Goal: Use online tool/utility: Utilize a website feature to perform a specific function

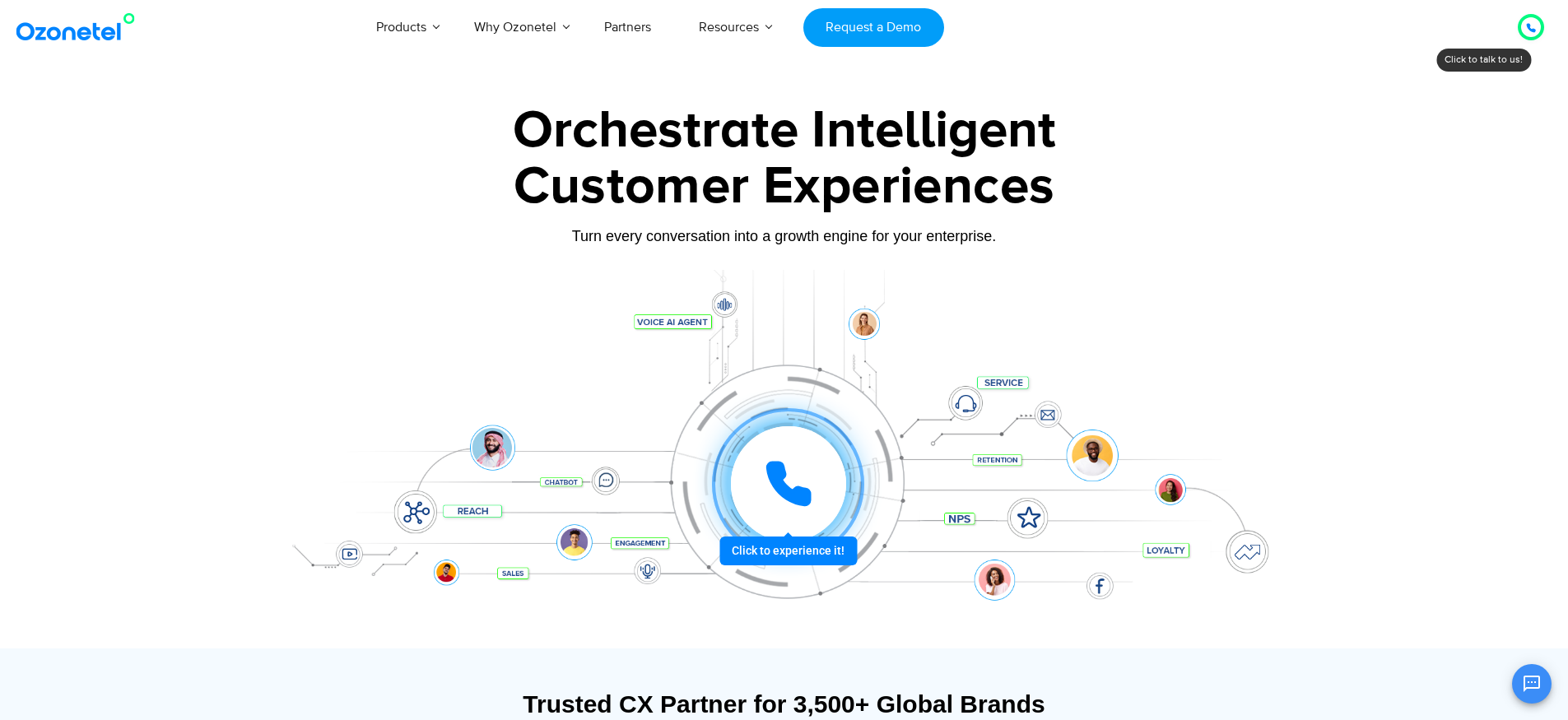
click at [805, 479] on icon at bounding box center [788, 483] width 49 height 49
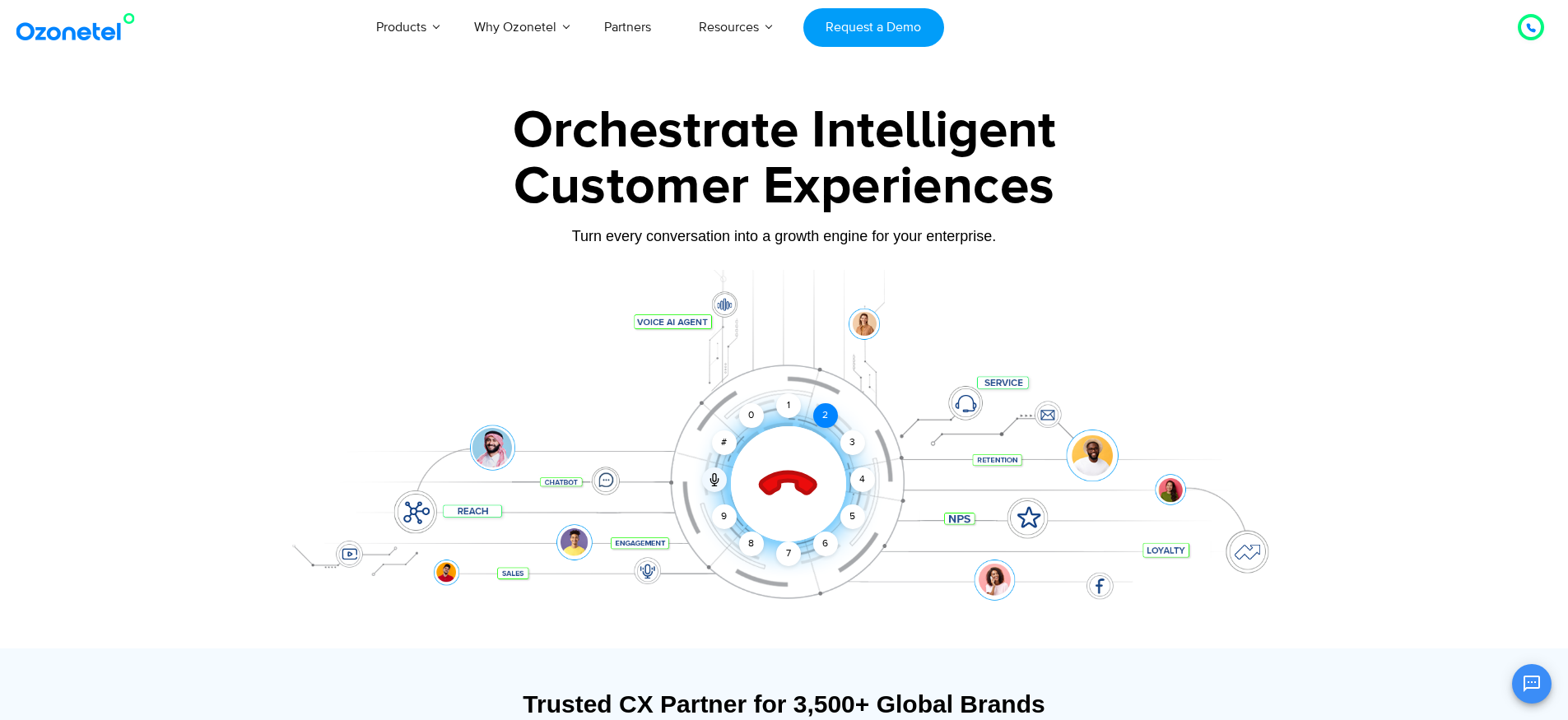
click at [825, 413] on div "2" at bounding box center [825, 415] width 25 height 25
click at [782, 406] on div "1" at bounding box center [788, 406] width 25 height 25
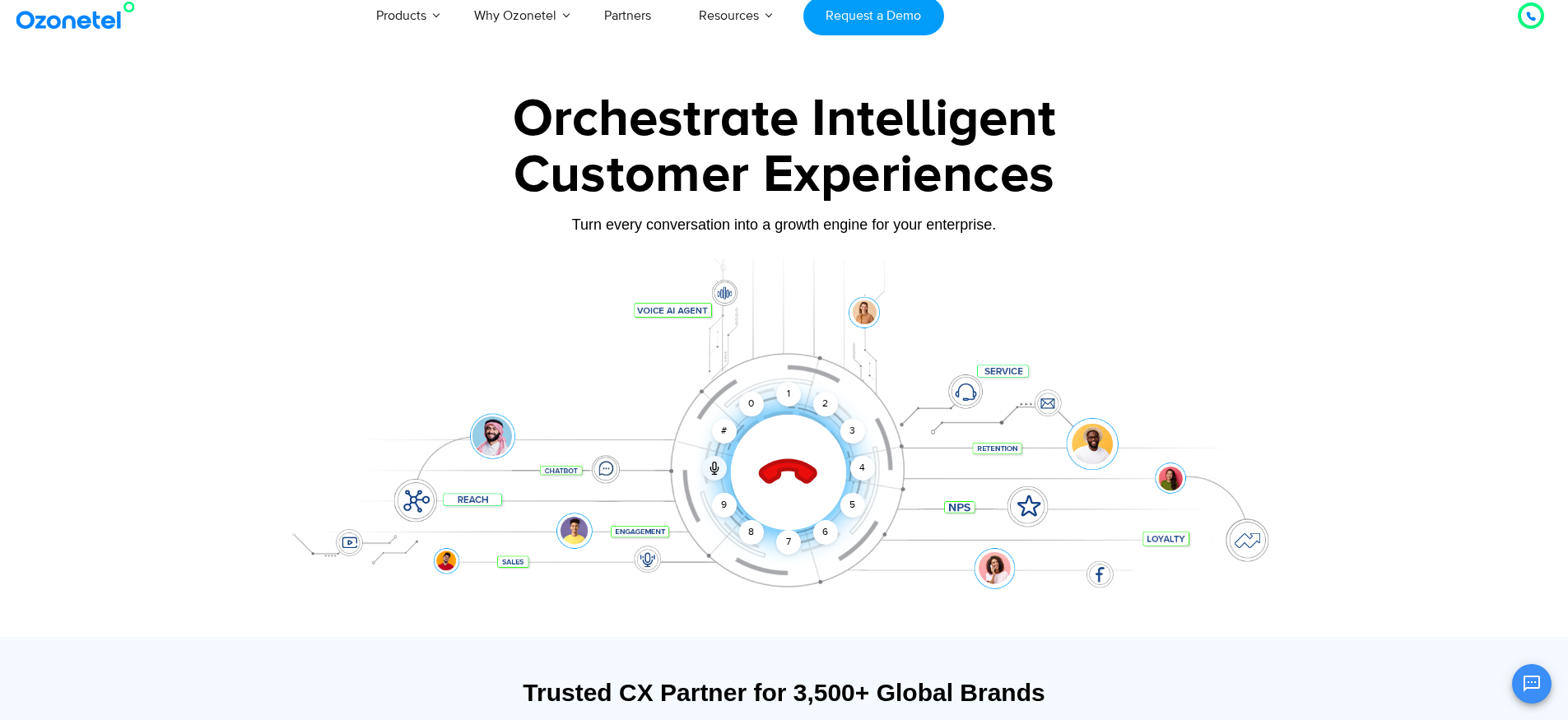
scroll to position [8, 0]
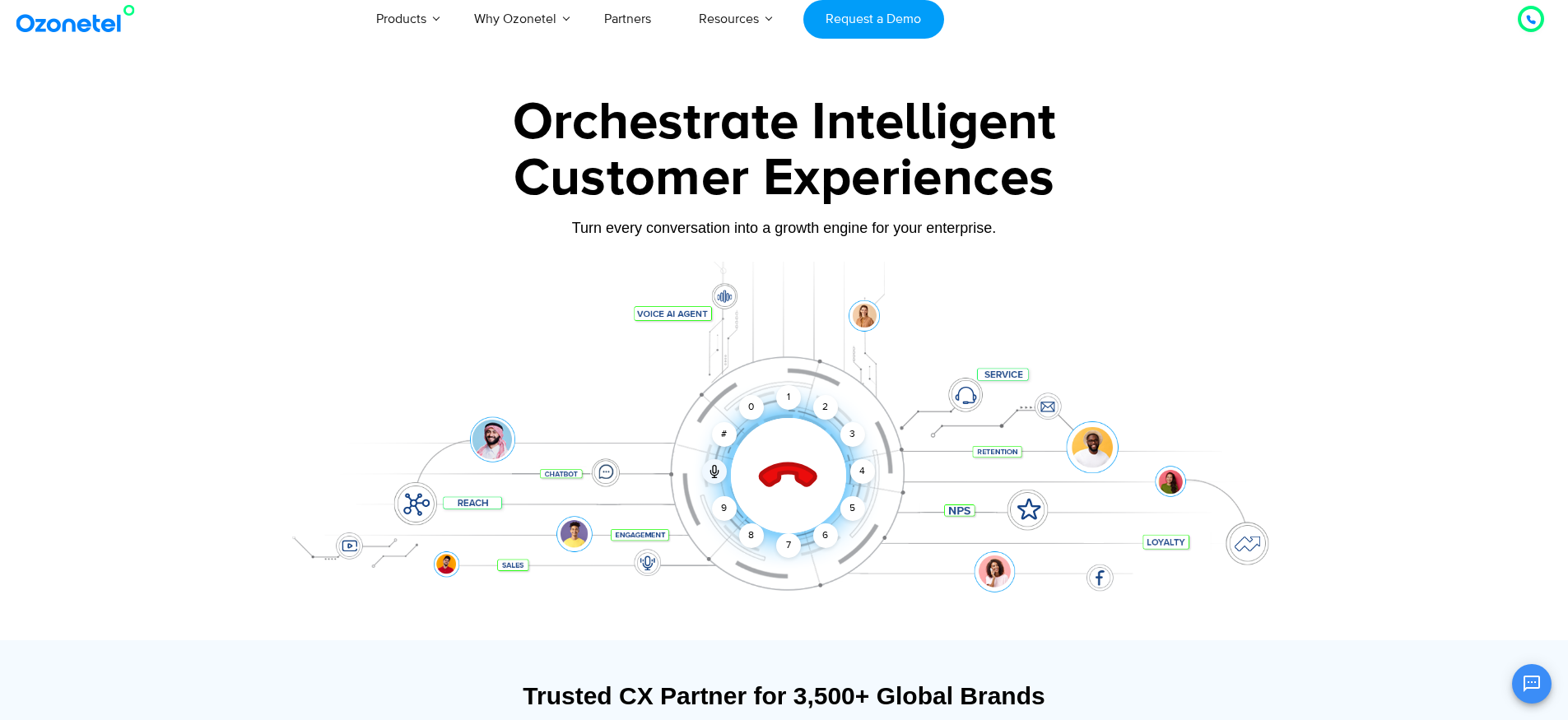
click at [784, 474] on icon at bounding box center [787, 476] width 58 height 58
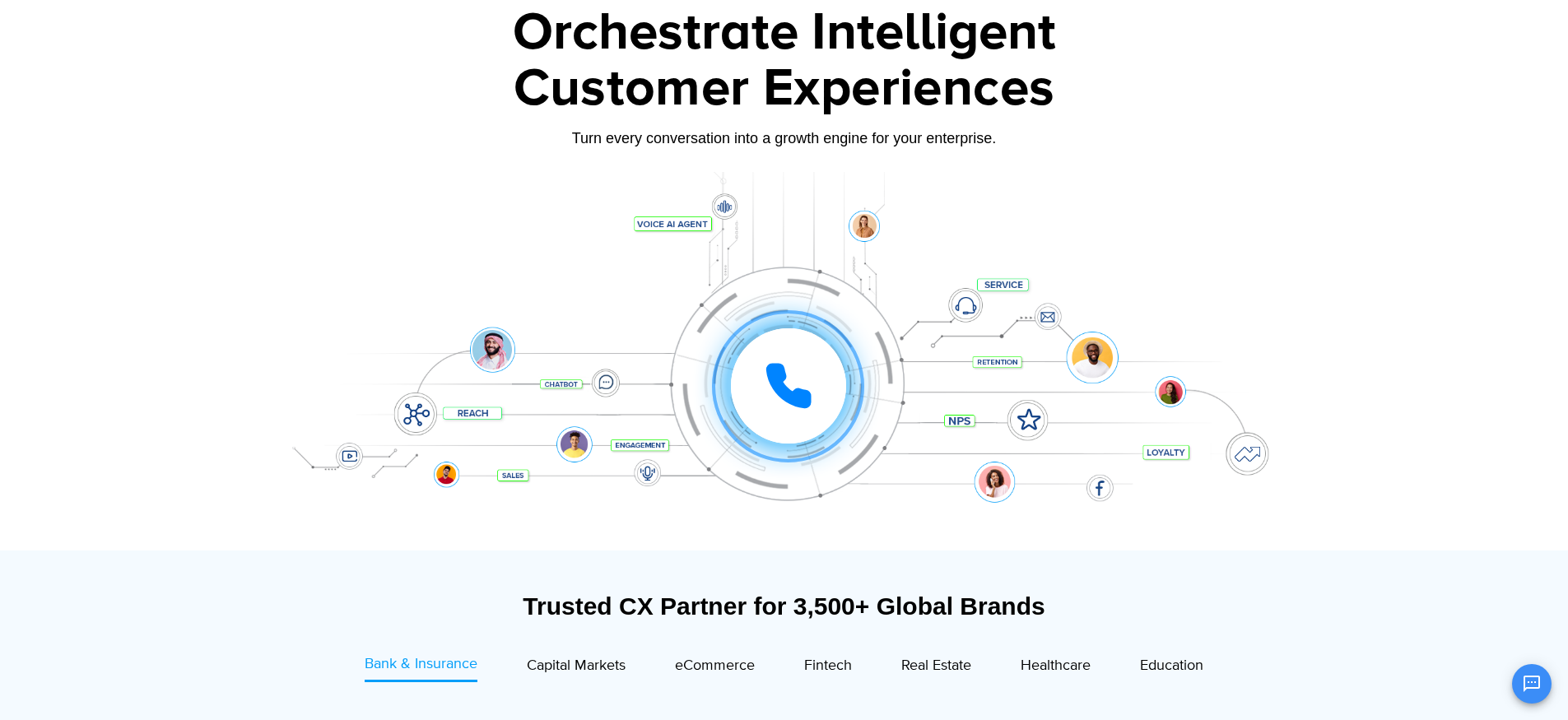
scroll to position [0, 0]
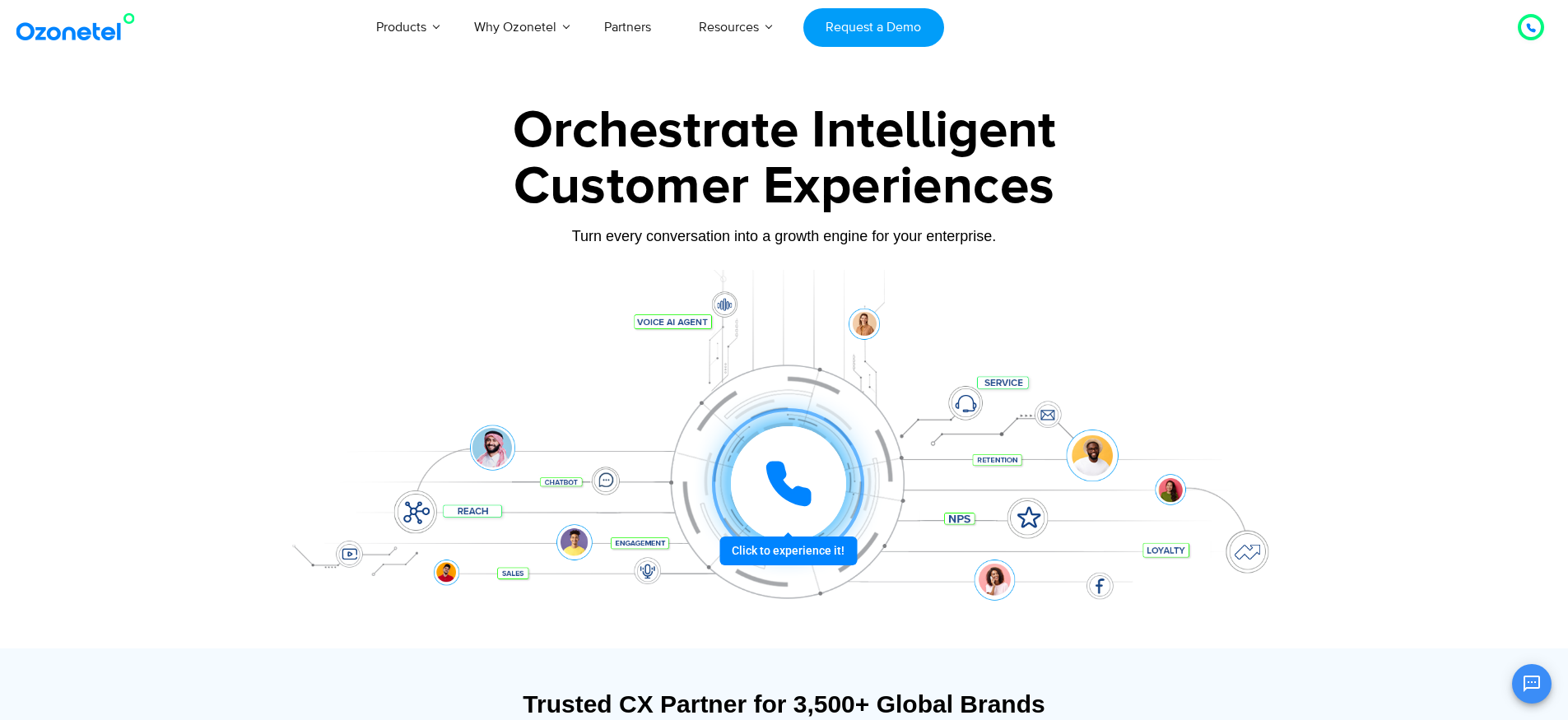
click at [804, 491] on icon at bounding box center [788, 484] width 42 height 42
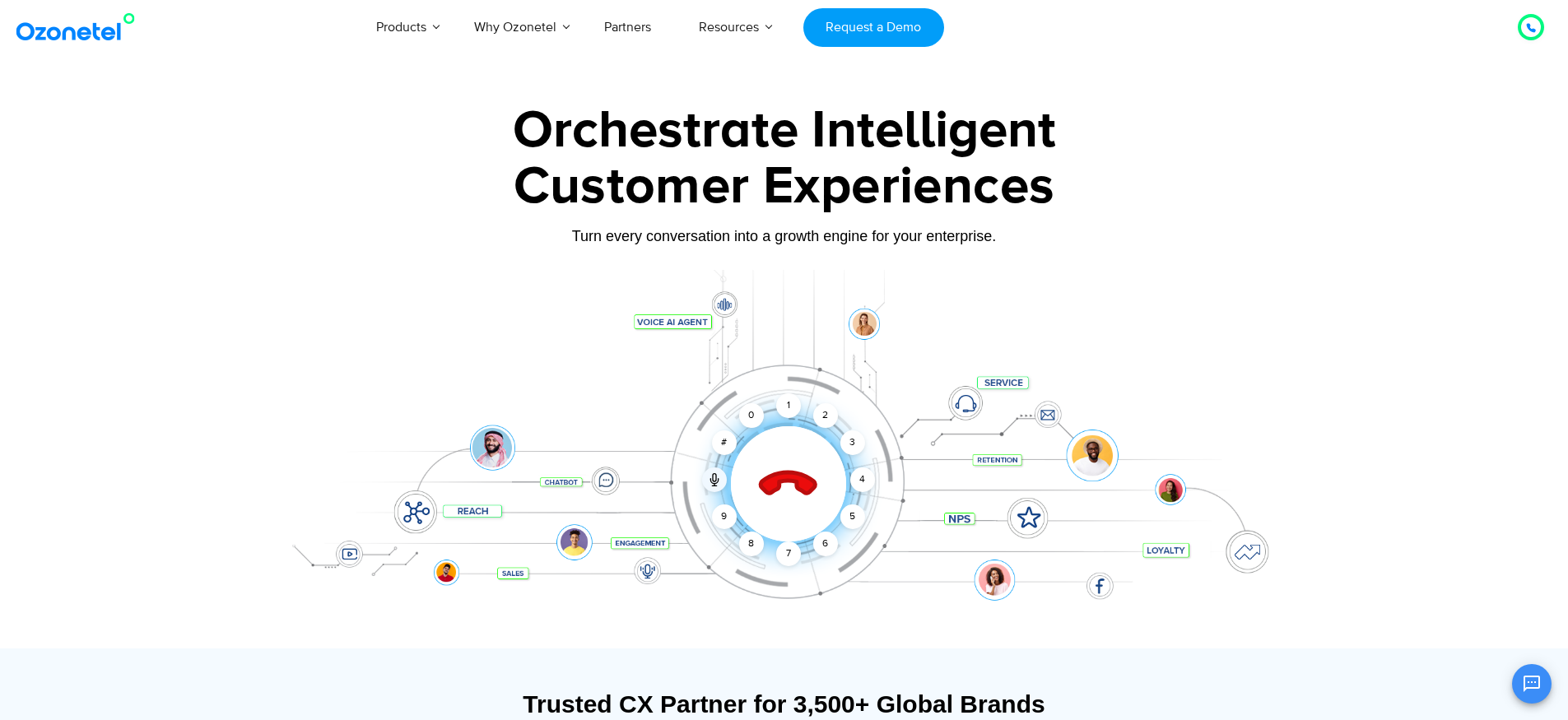
click at [789, 490] on icon at bounding box center [788, 484] width 70 height 70
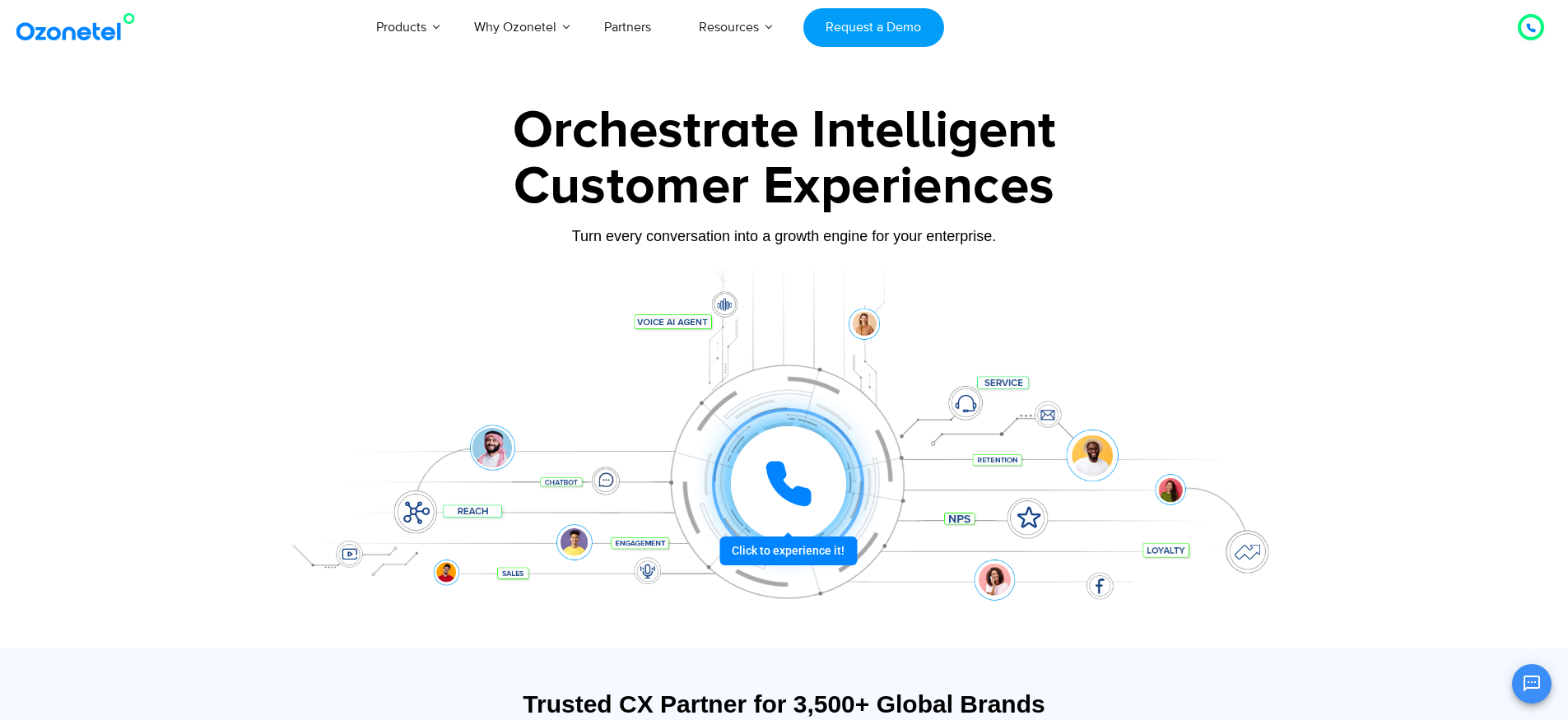
click at [787, 490] on icon at bounding box center [788, 484] width 42 height 42
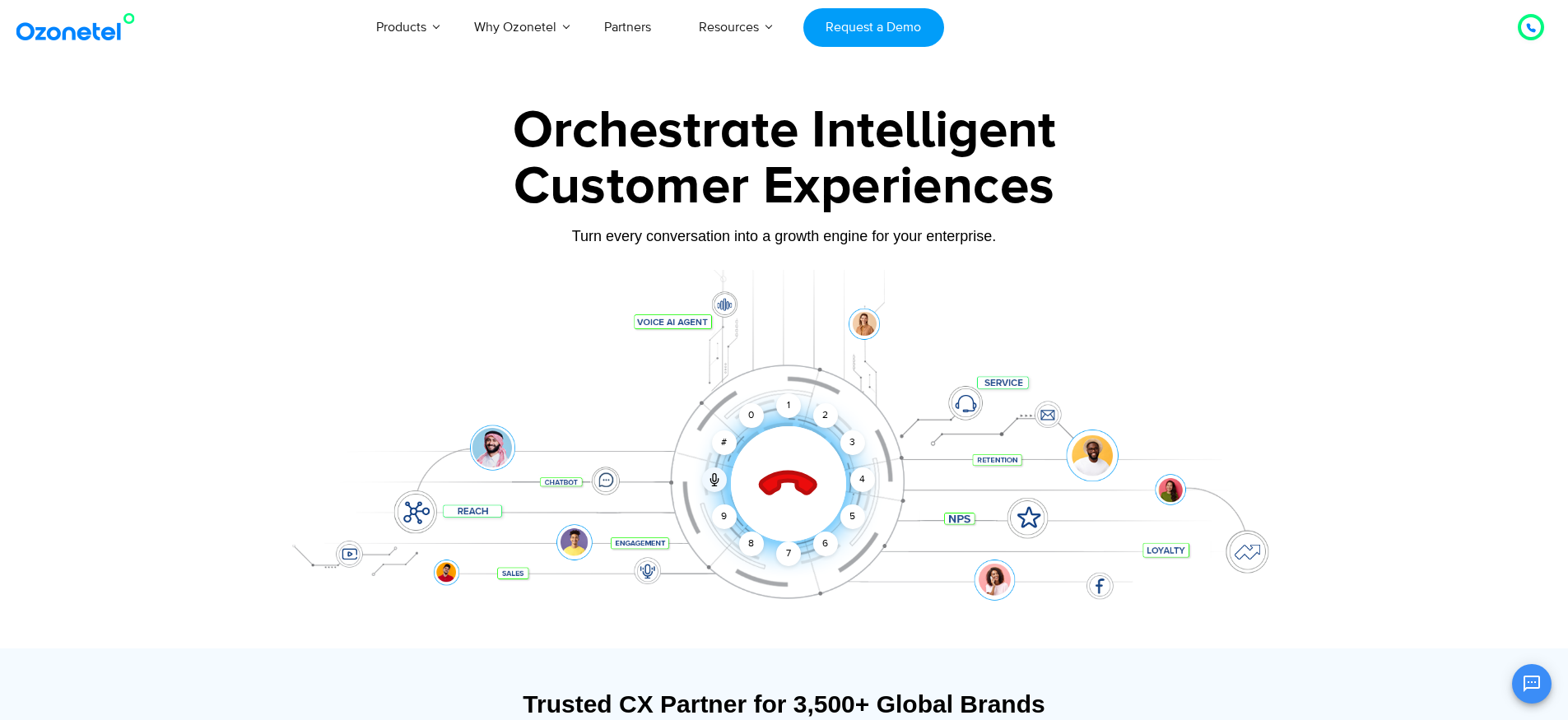
click at [780, 478] on icon at bounding box center [787, 484] width 58 height 58
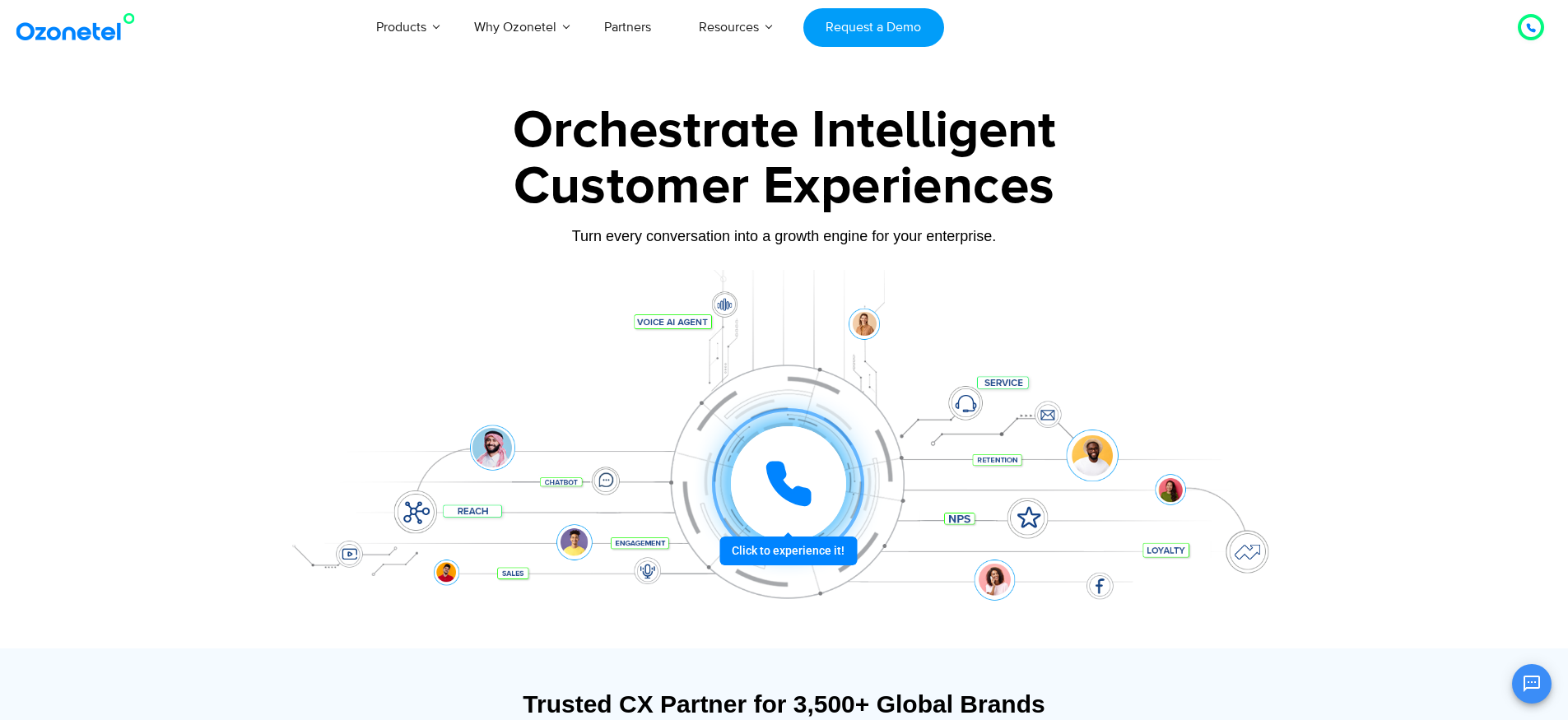
click at [777, 498] on icon at bounding box center [788, 483] width 49 height 49
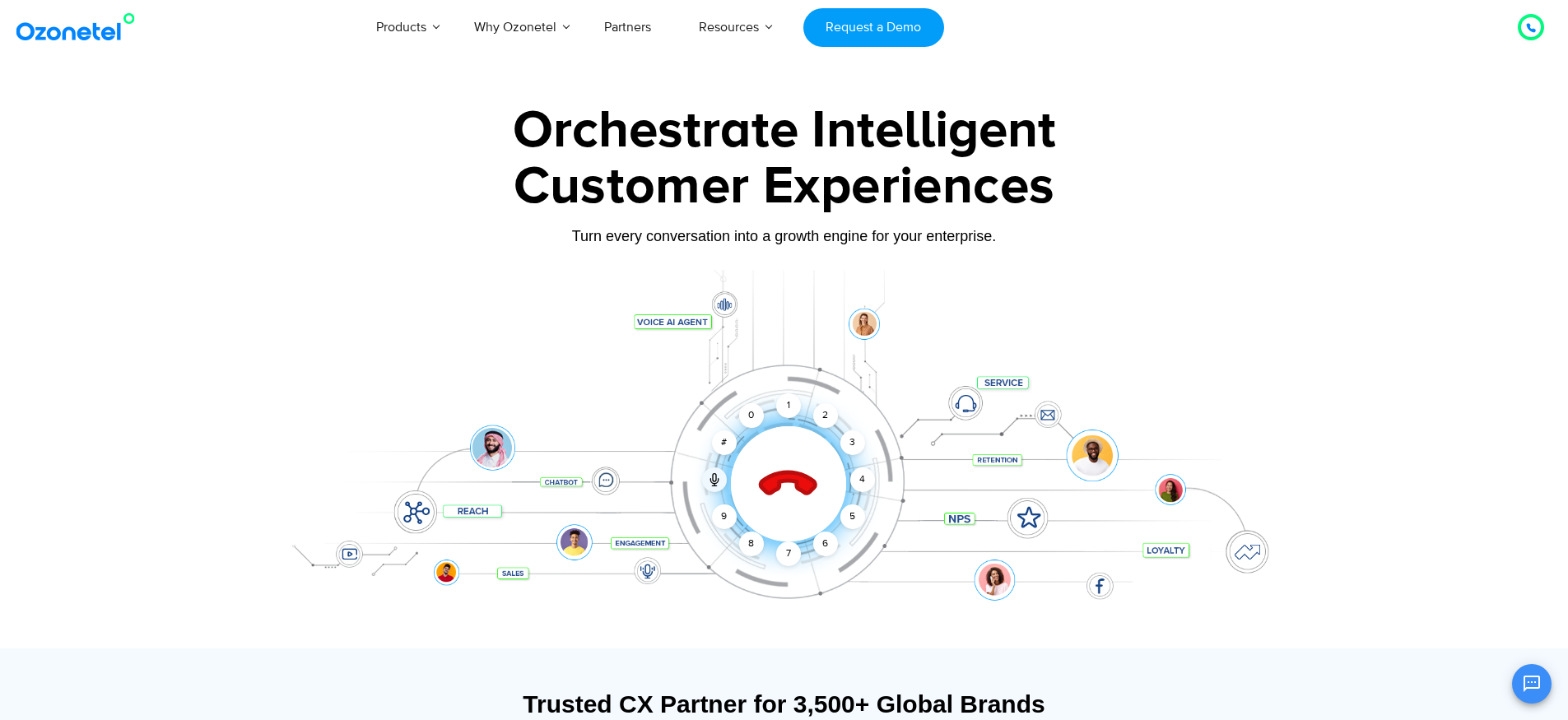
click at [798, 475] on icon at bounding box center [787, 484] width 58 height 58
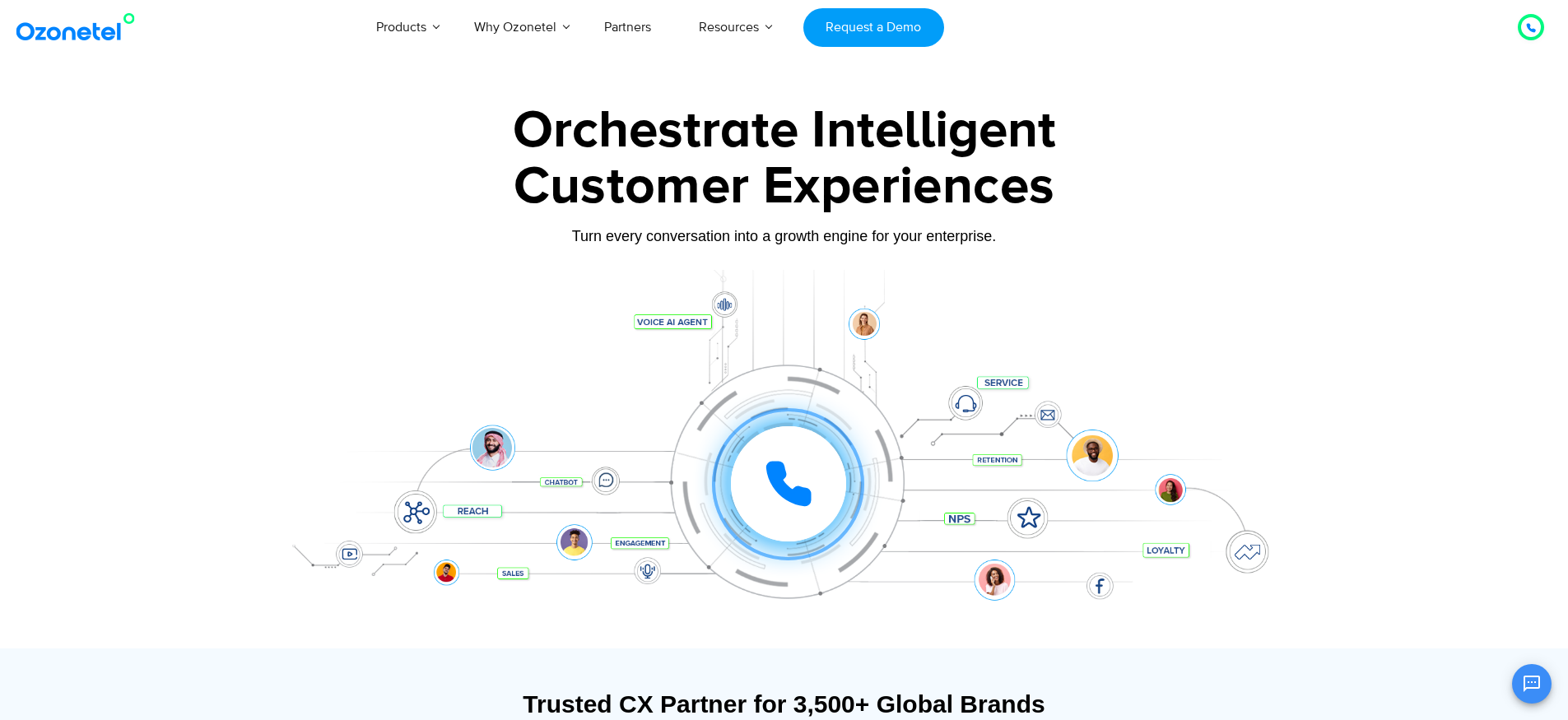
click at [1318, 176] on div at bounding box center [784, 368] width 1568 height 561
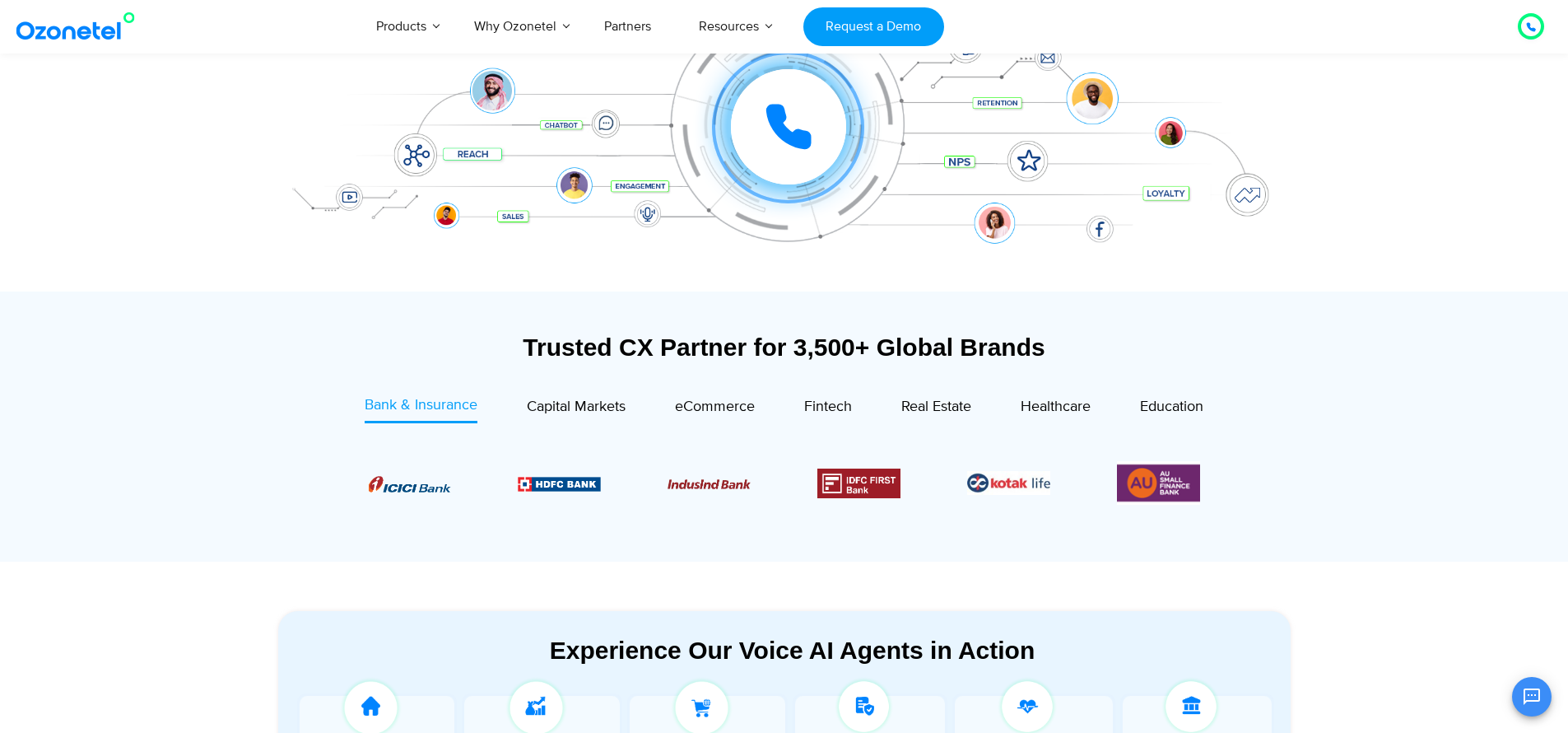
scroll to position [361, 0]
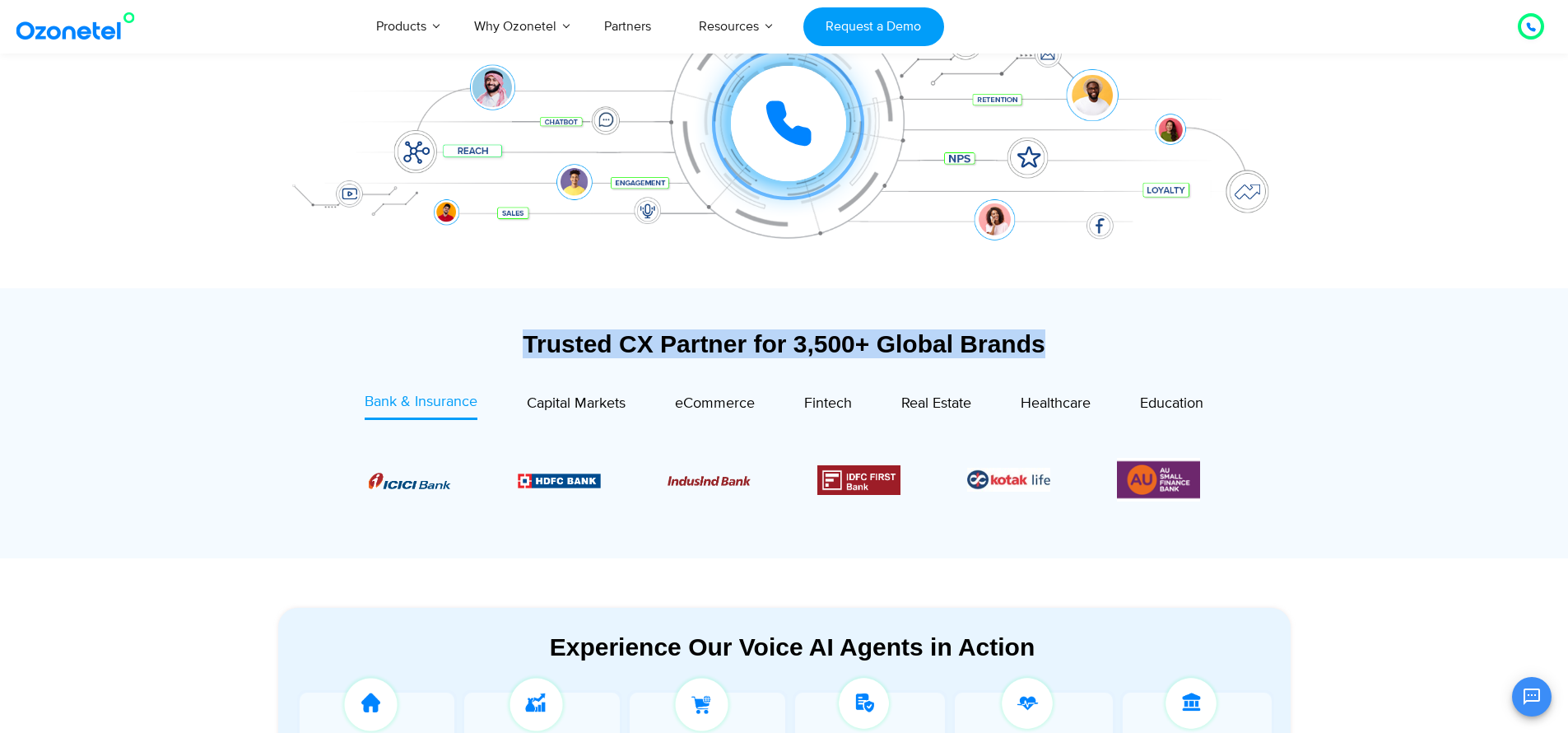
drag, startPoint x: 521, startPoint y: 343, endPoint x: 1231, endPoint y: 348, distance: 710.0
click at [1231, 348] on div "Trusted CX Partner for 3,500+ Global Brands" at bounding box center [784, 344] width 1012 height 29
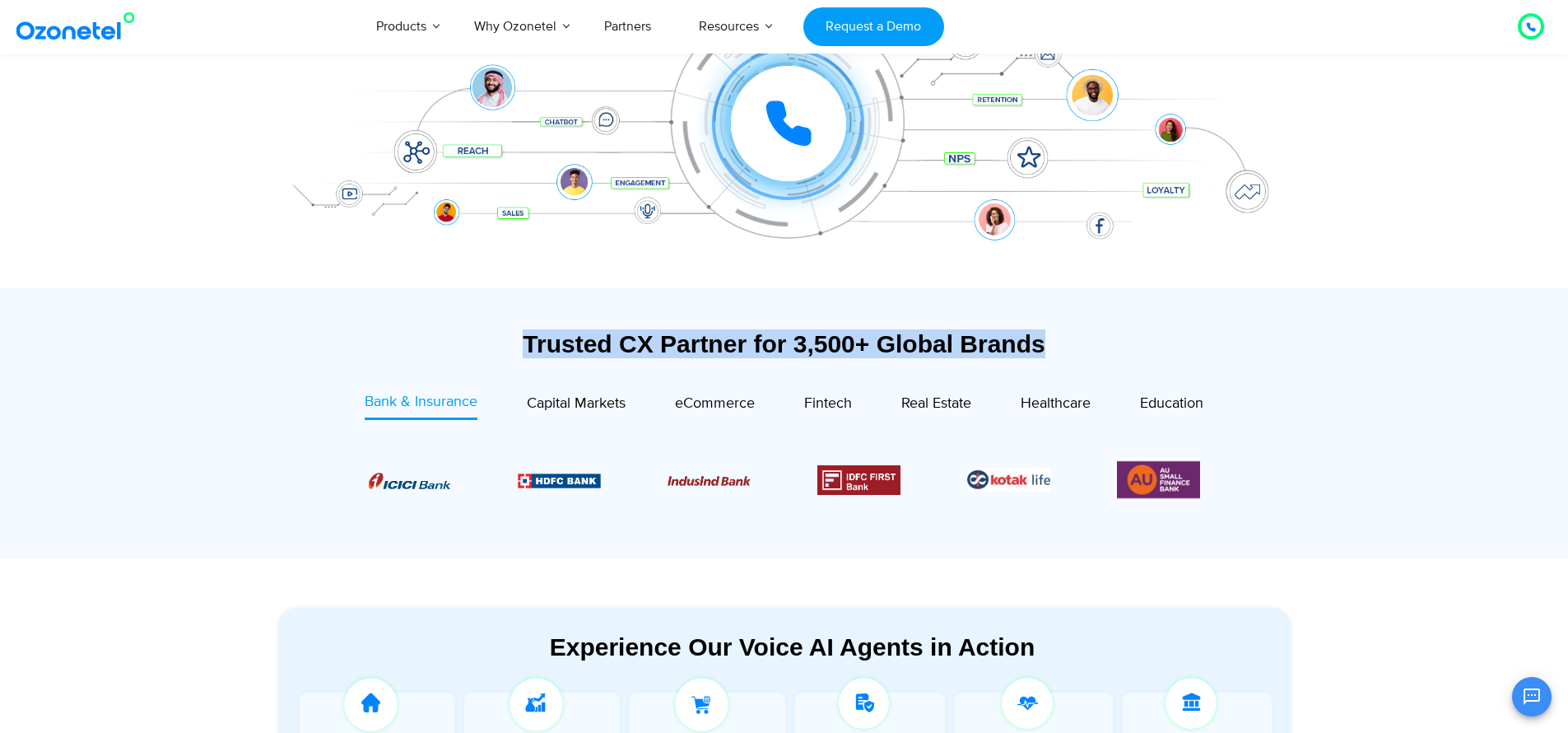
click at [1231, 348] on div "Trusted CX Partner for 3,500+ Global Brands" at bounding box center [784, 344] width 1012 height 29
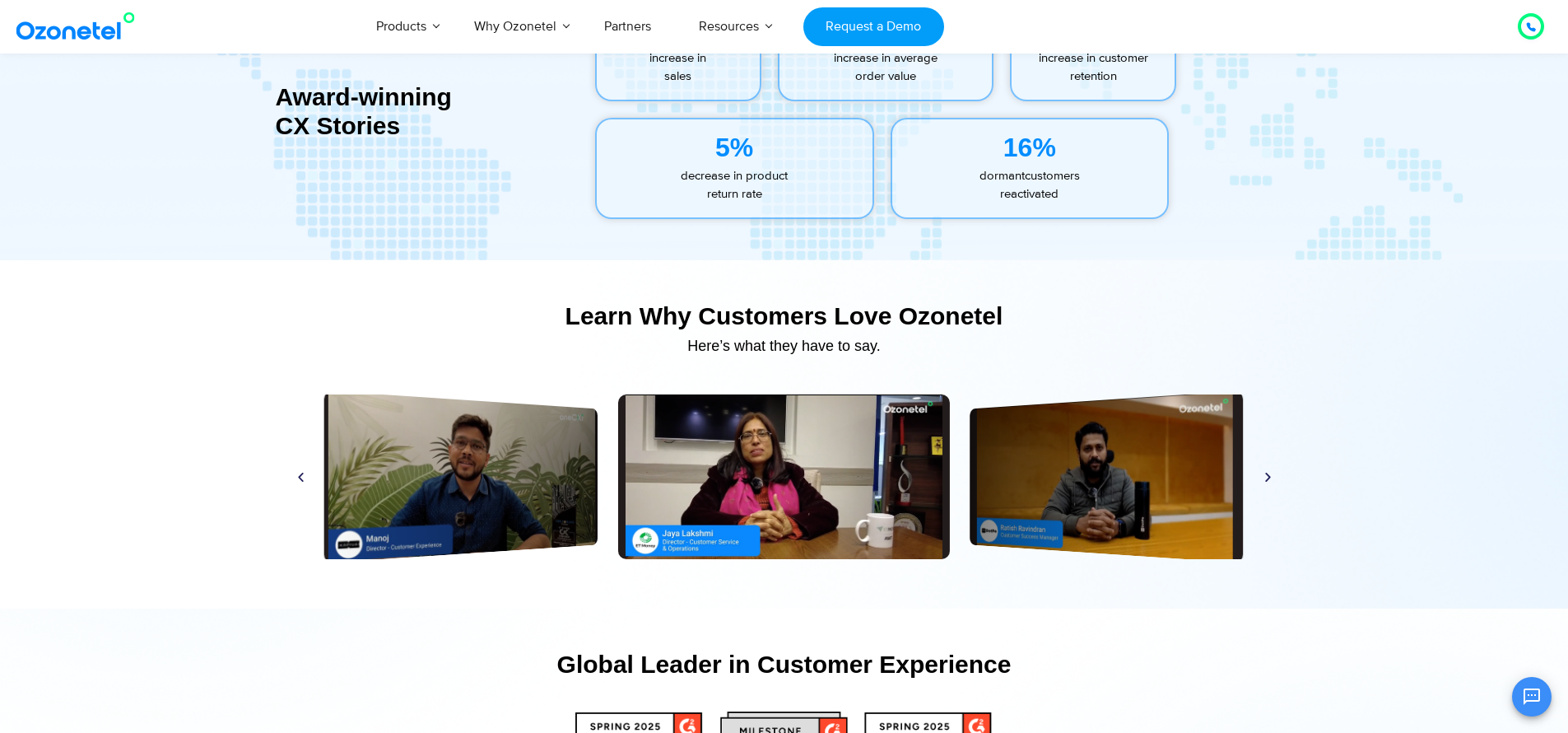
scroll to position [7637, 0]
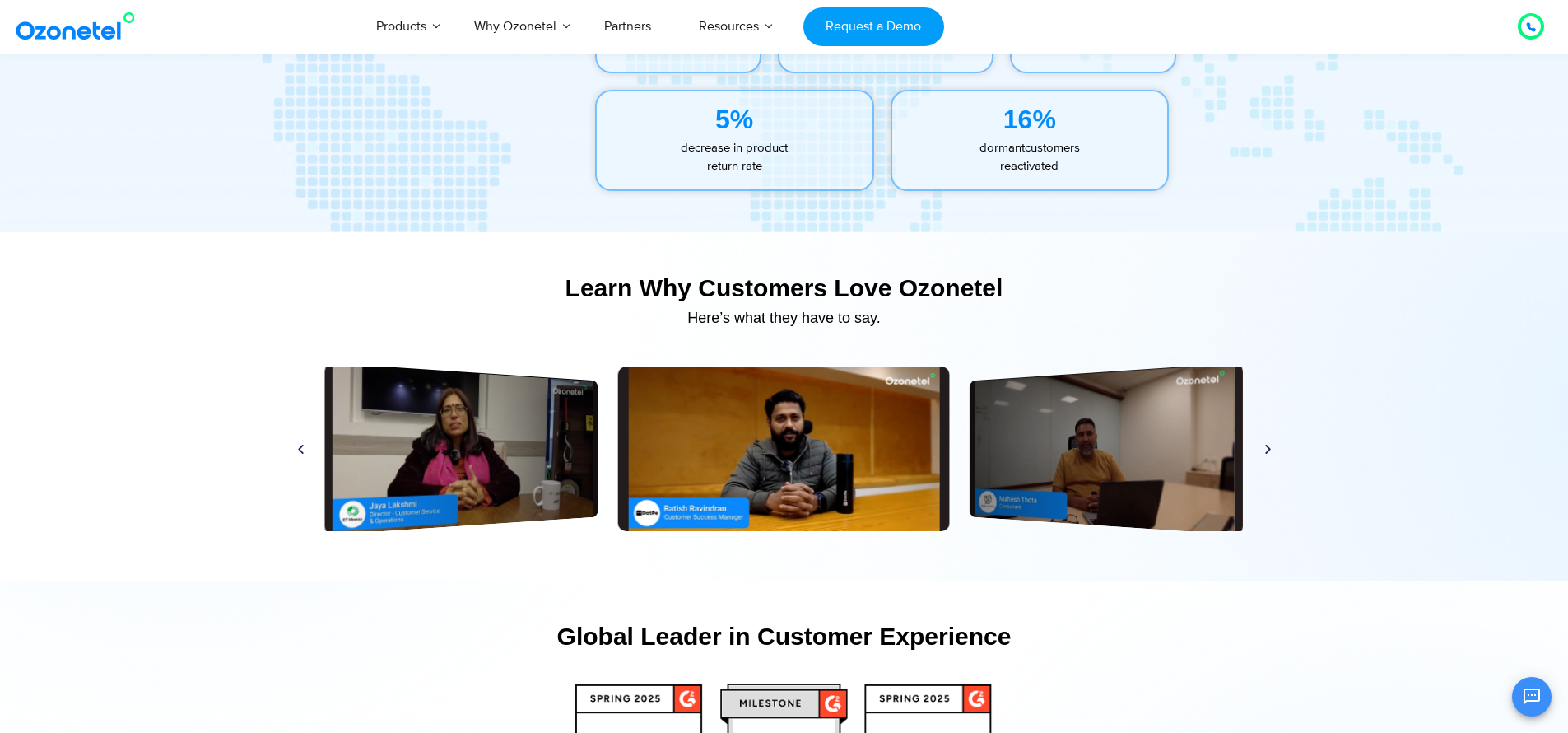
click at [1267, 452] on icon "Next slide" at bounding box center [1268, 448] width 12 height 12
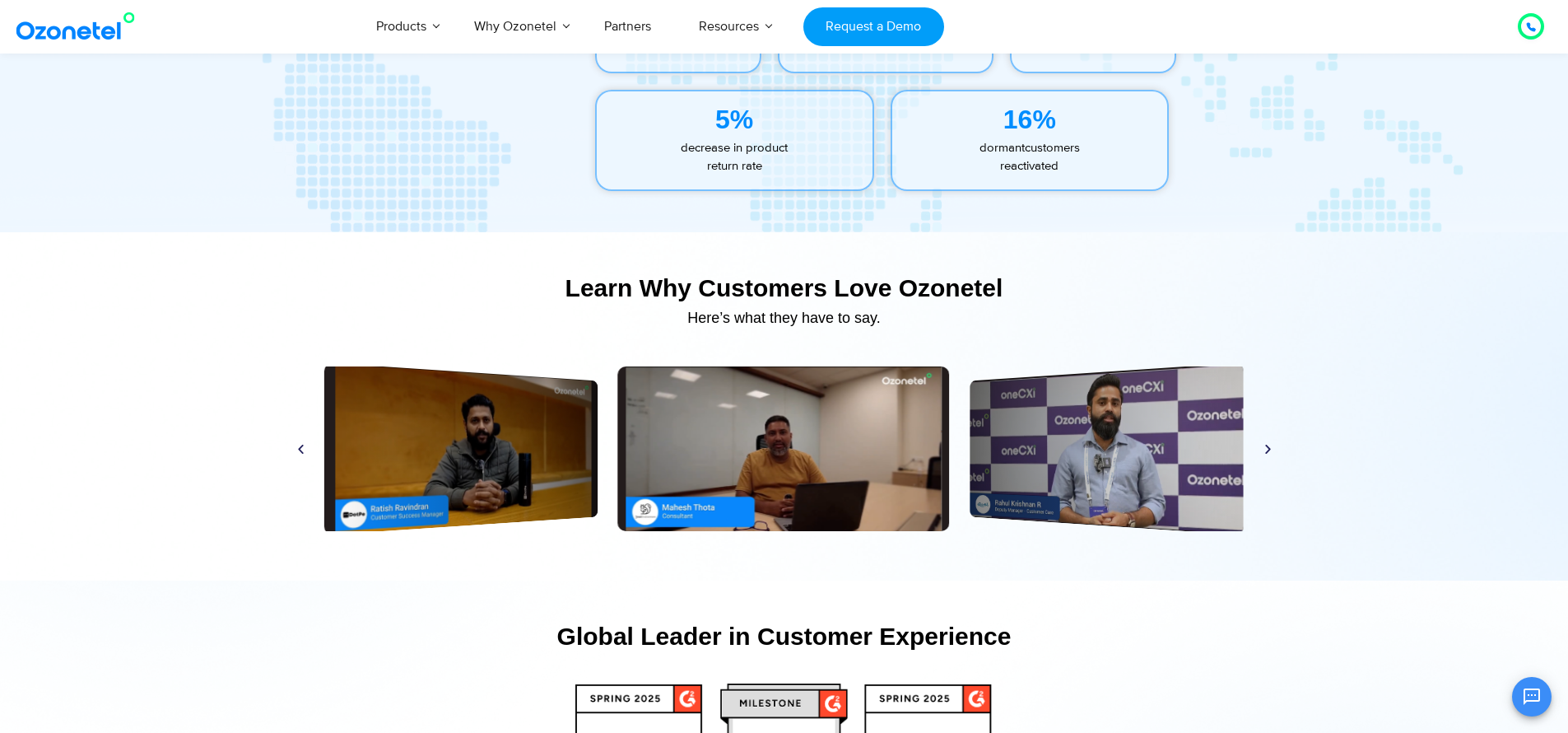
click at [1267, 452] on icon "Next slide" at bounding box center [1268, 448] width 12 height 12
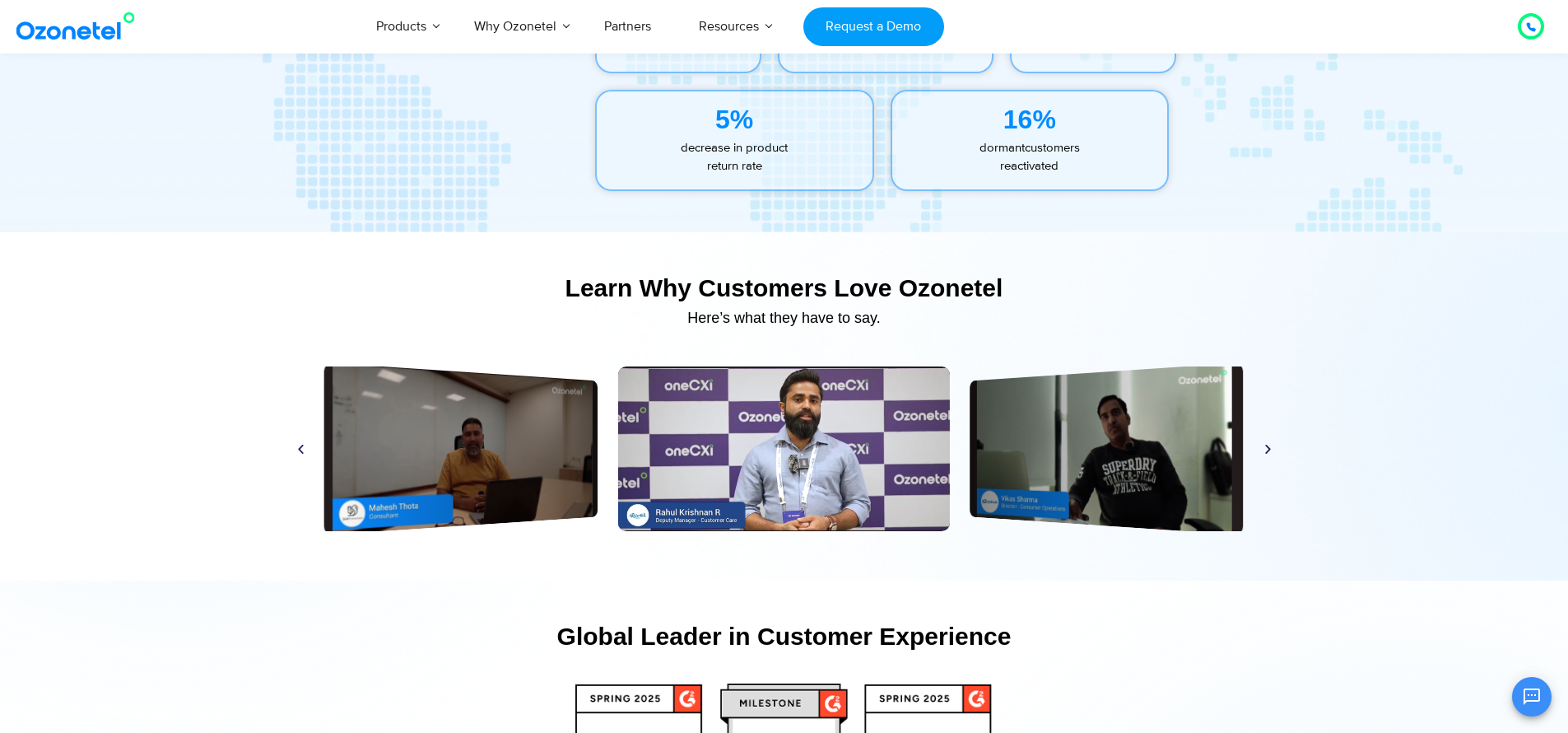
click at [1267, 452] on icon "Next slide" at bounding box center [1268, 448] width 12 height 12
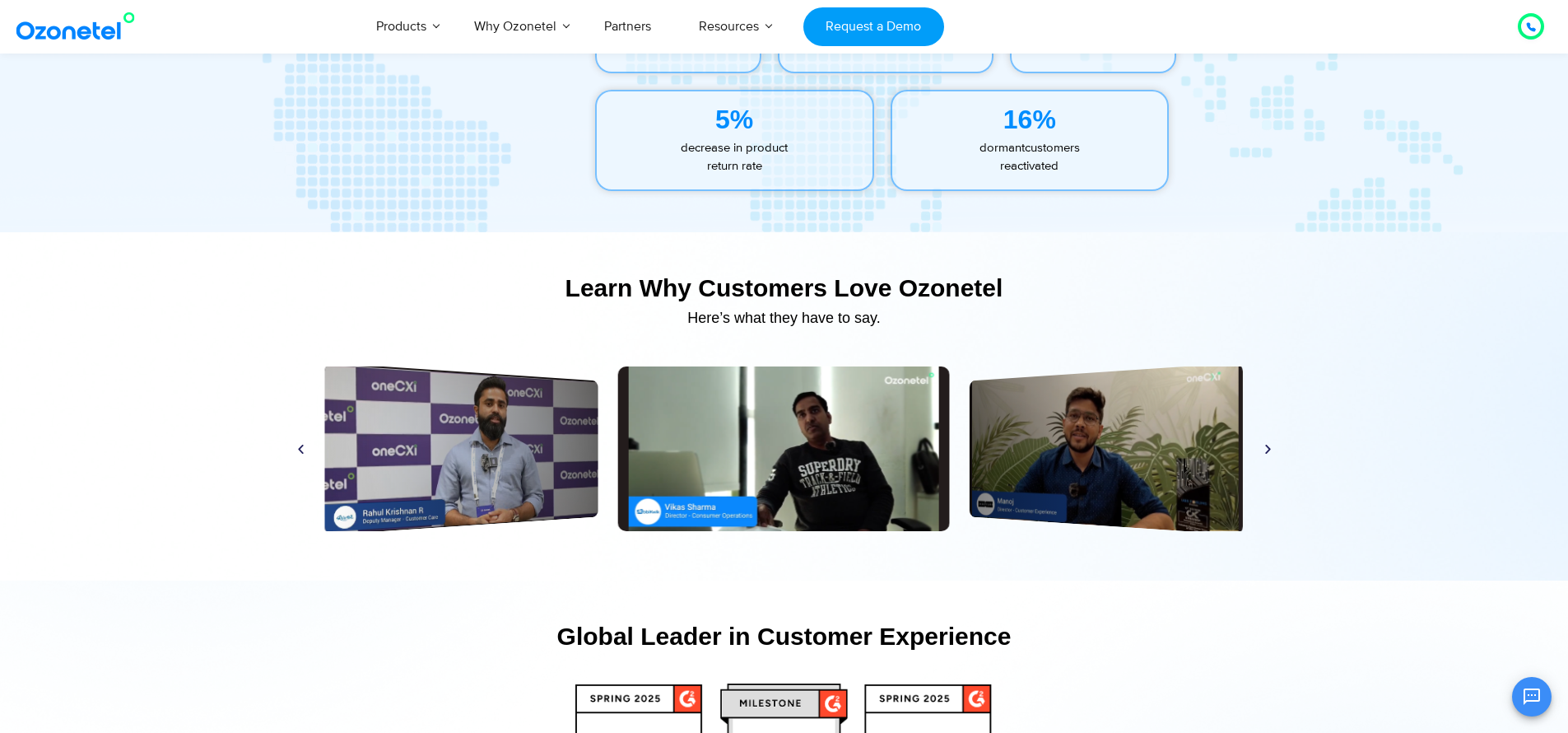
click at [1267, 452] on icon "Next slide" at bounding box center [1268, 448] width 12 height 12
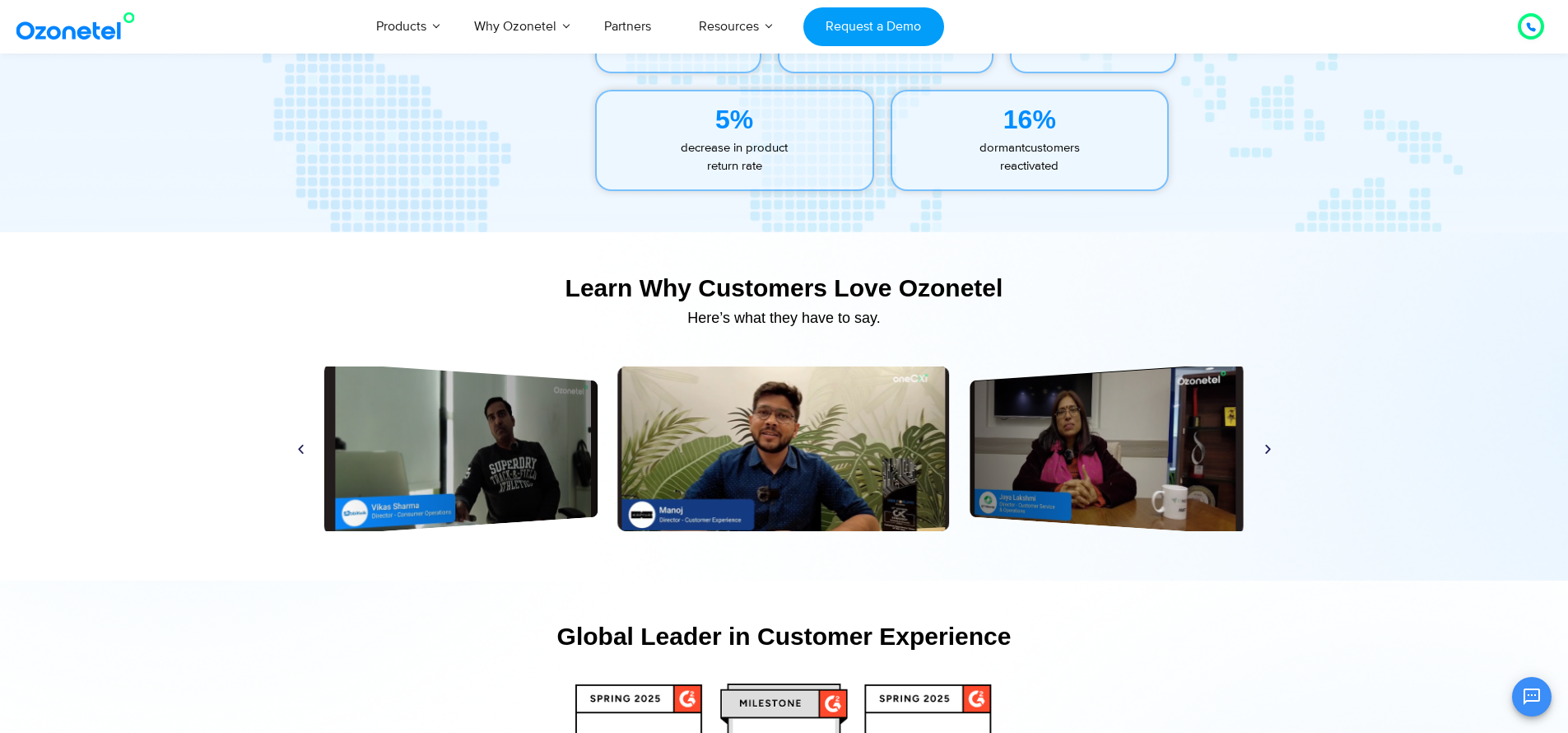
click at [1267, 452] on icon "Next slide" at bounding box center [1268, 448] width 12 height 12
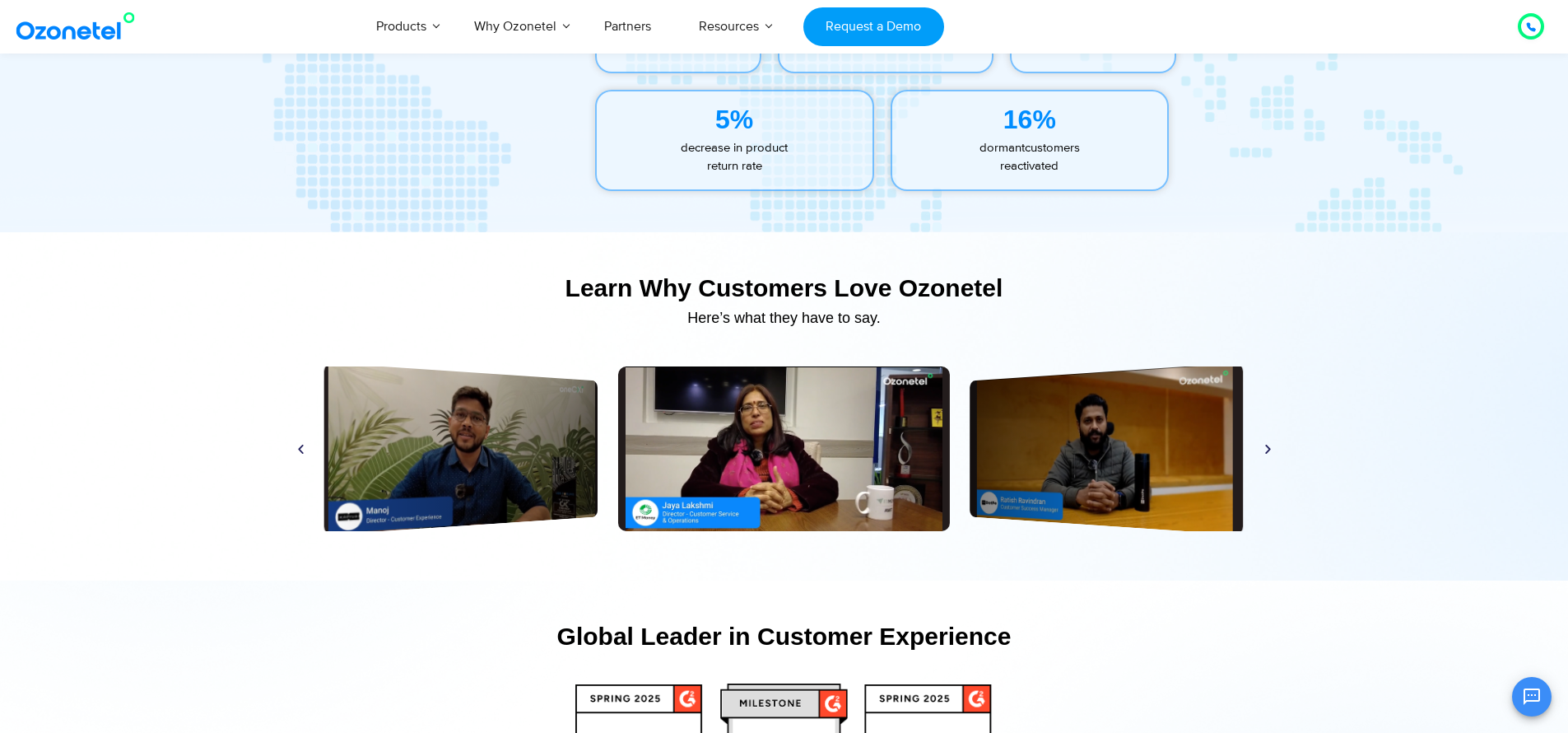
click at [1267, 452] on icon "Next slide" at bounding box center [1268, 448] width 12 height 12
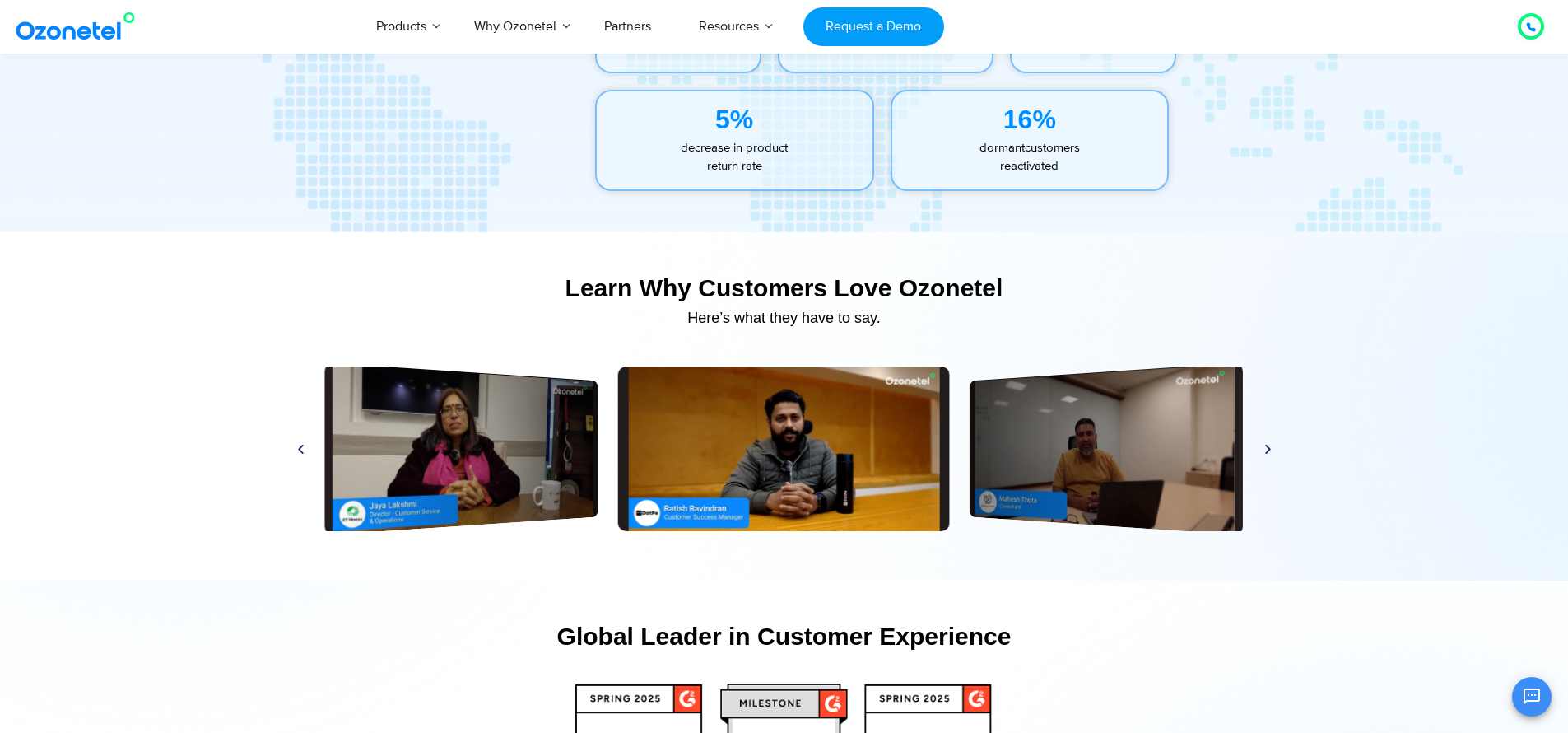
click at [1267, 452] on icon "Next slide" at bounding box center [1268, 448] width 12 height 12
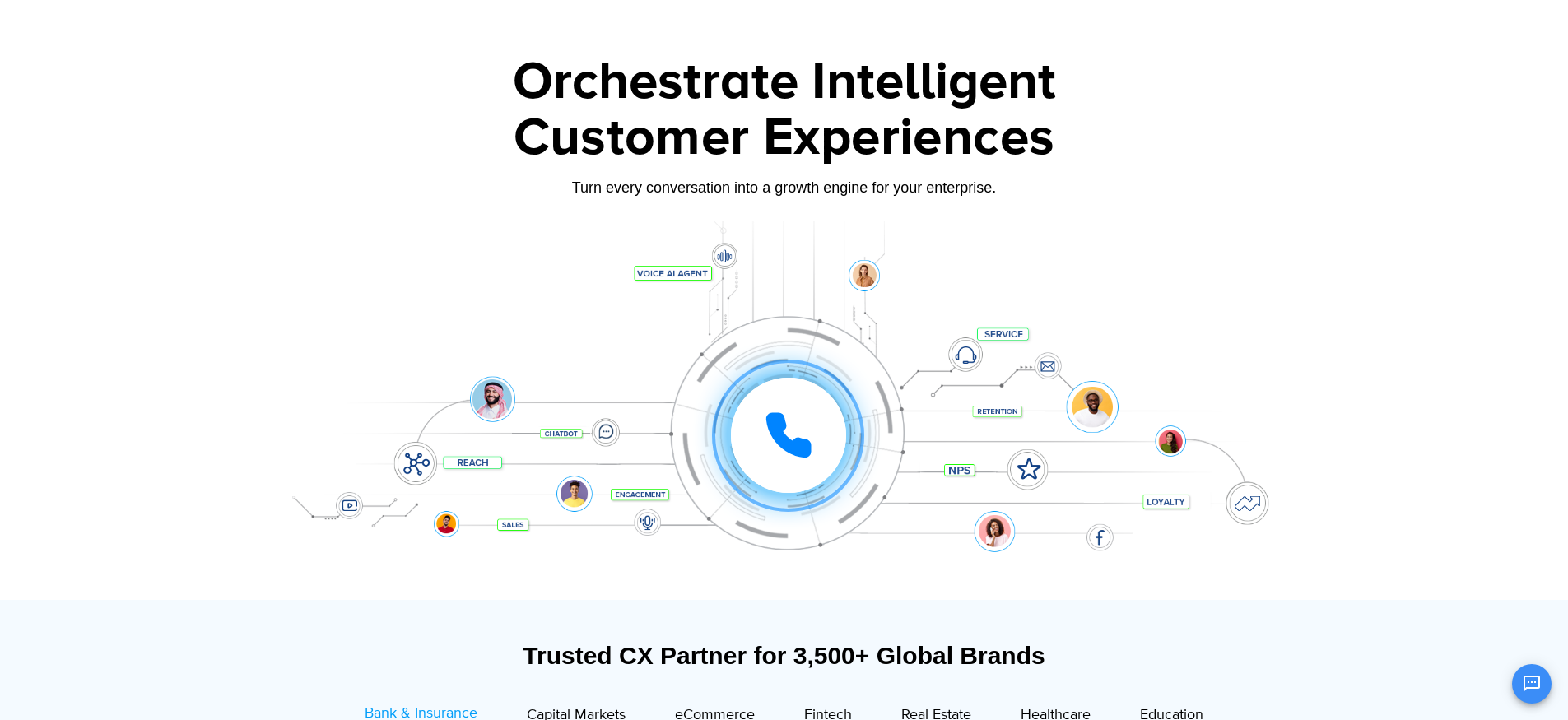
scroll to position [0, 0]
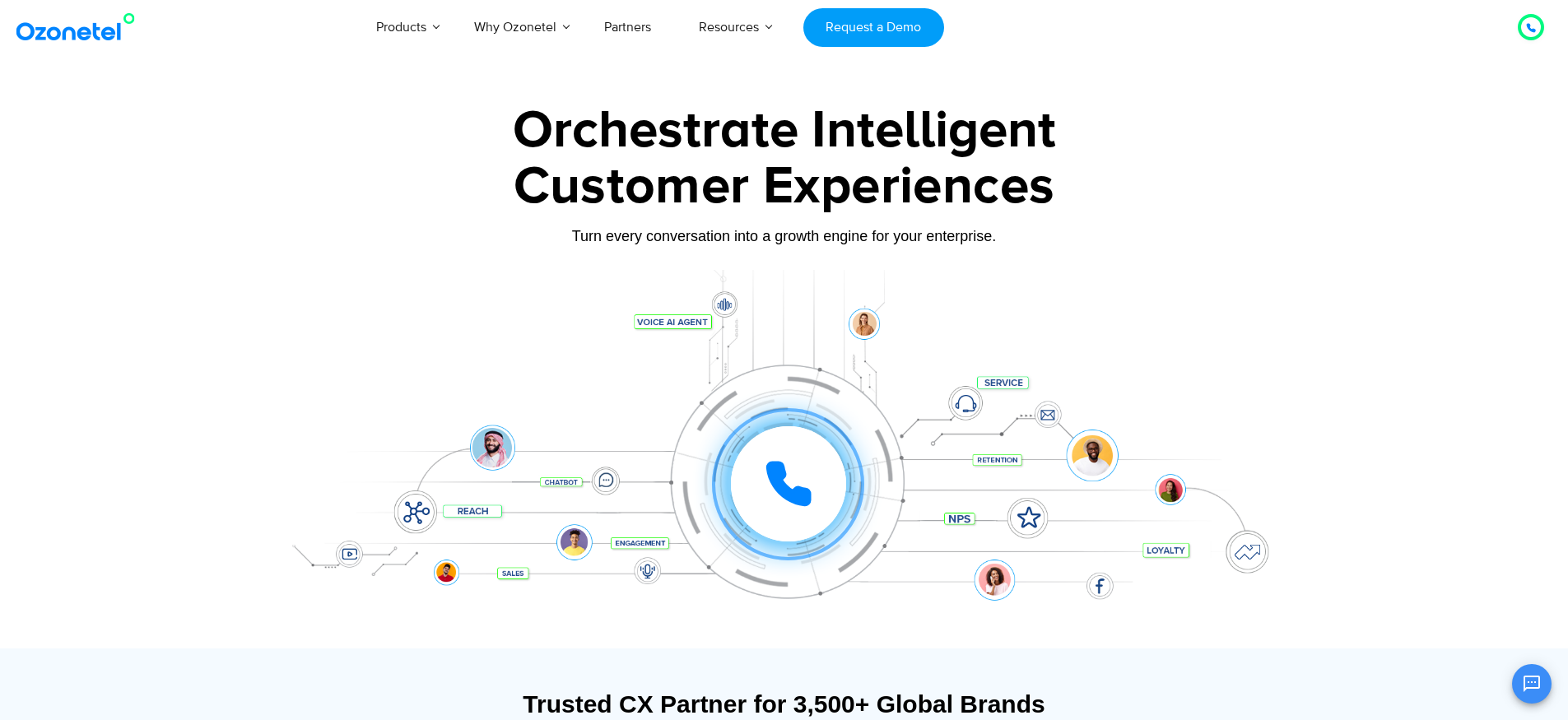
click at [1527, 25] on icon at bounding box center [1530, 27] width 8 height 8
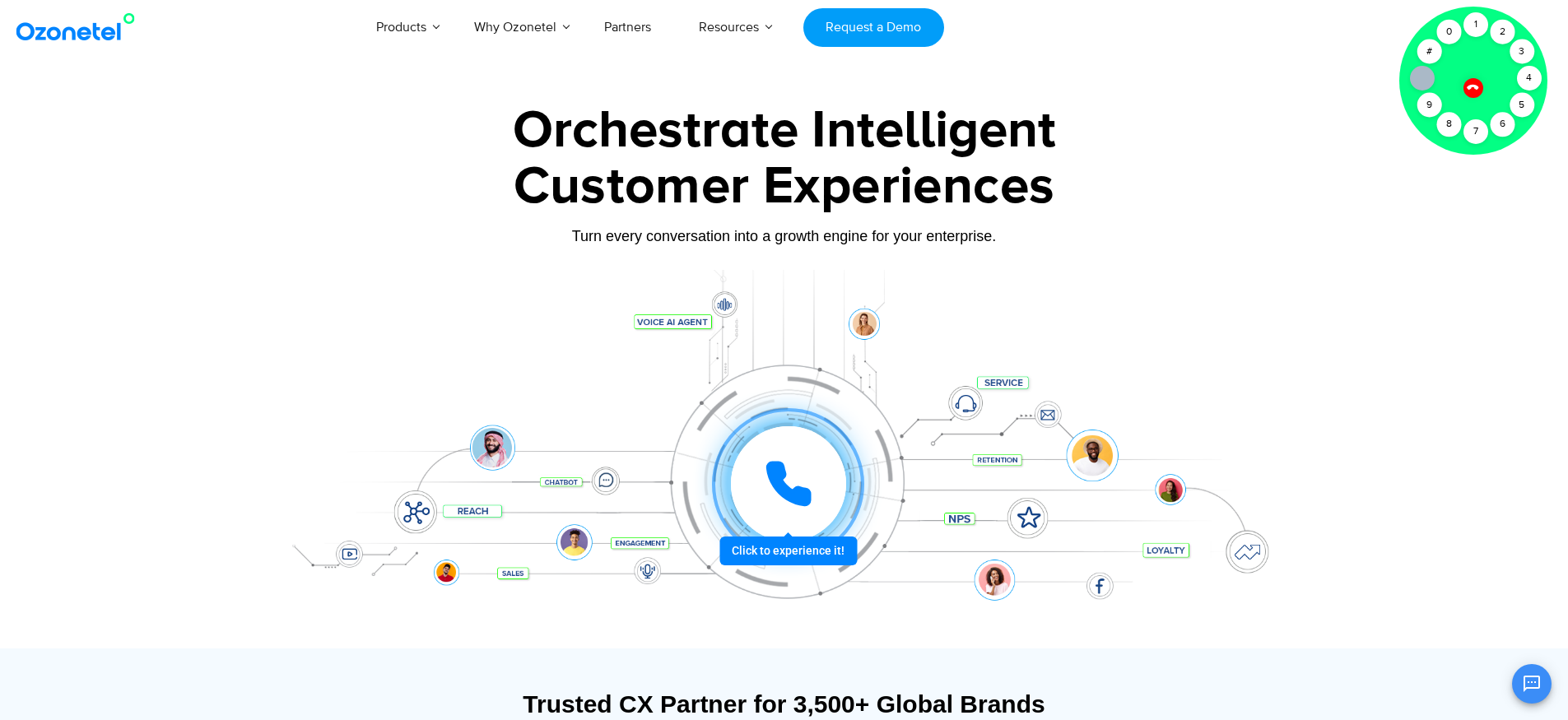
click at [764, 467] on icon at bounding box center [788, 483] width 49 height 49
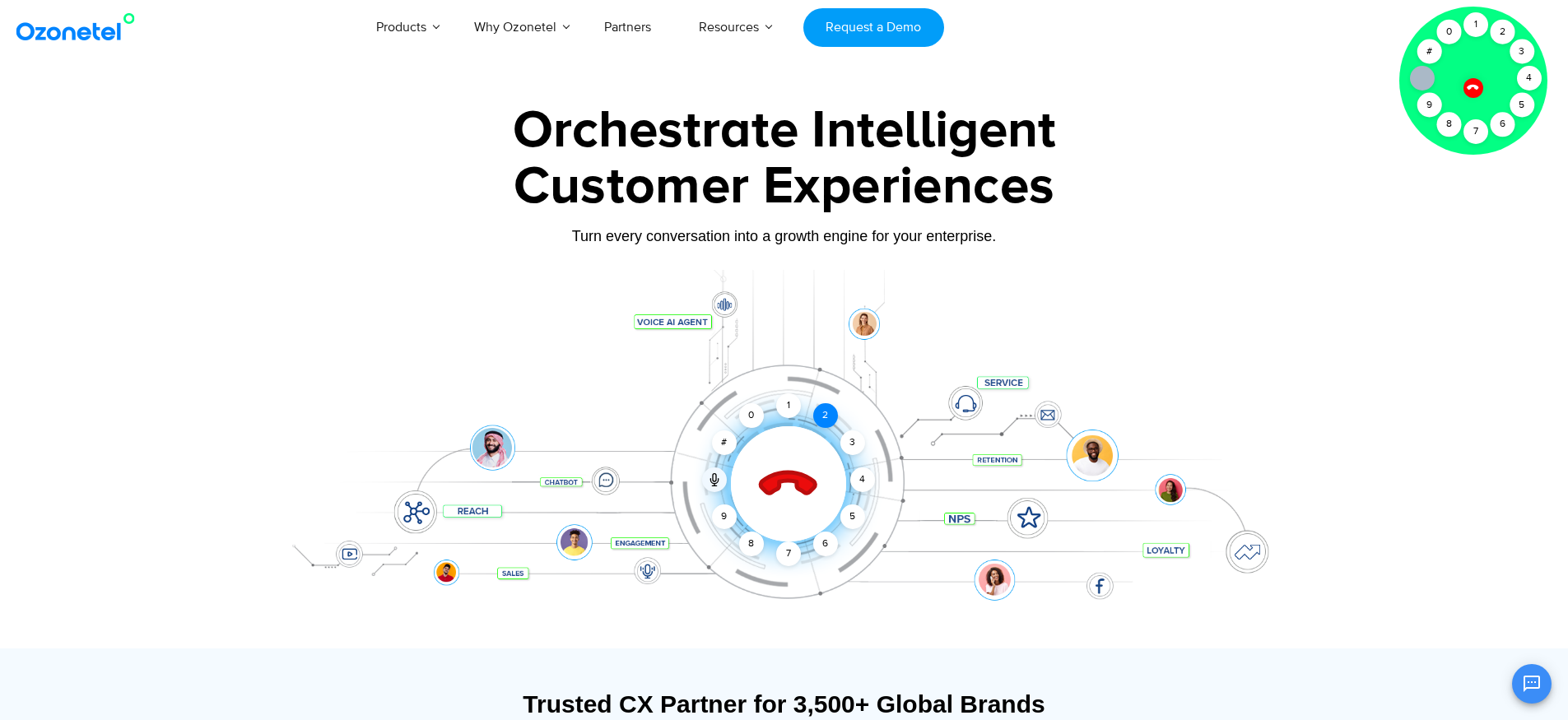
click at [829, 412] on div "2" at bounding box center [825, 415] width 25 height 25
click at [1480, 25] on div "1" at bounding box center [1475, 25] width 25 height 25
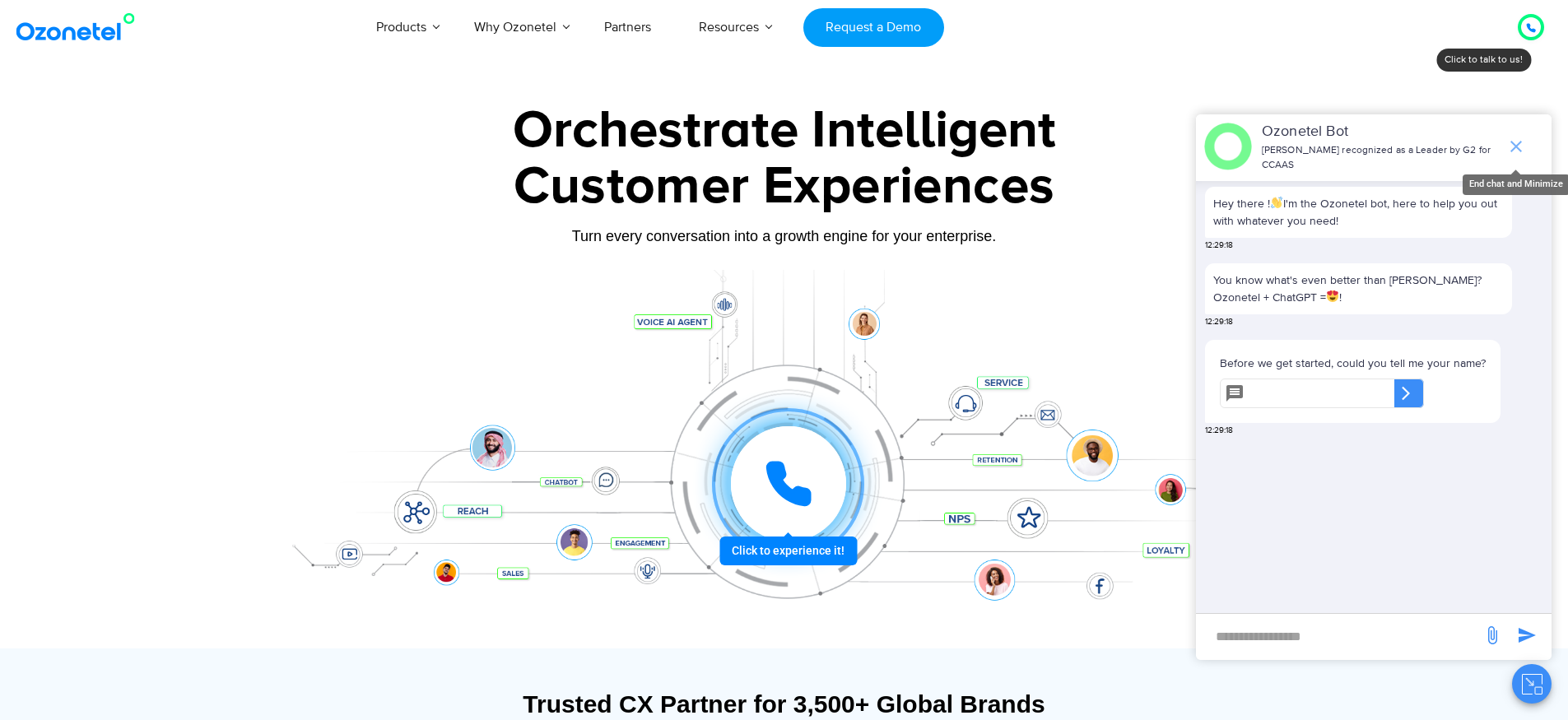
click at [1509, 137] on icon "end chat or minimize" at bounding box center [1515, 146] width 20 height 20
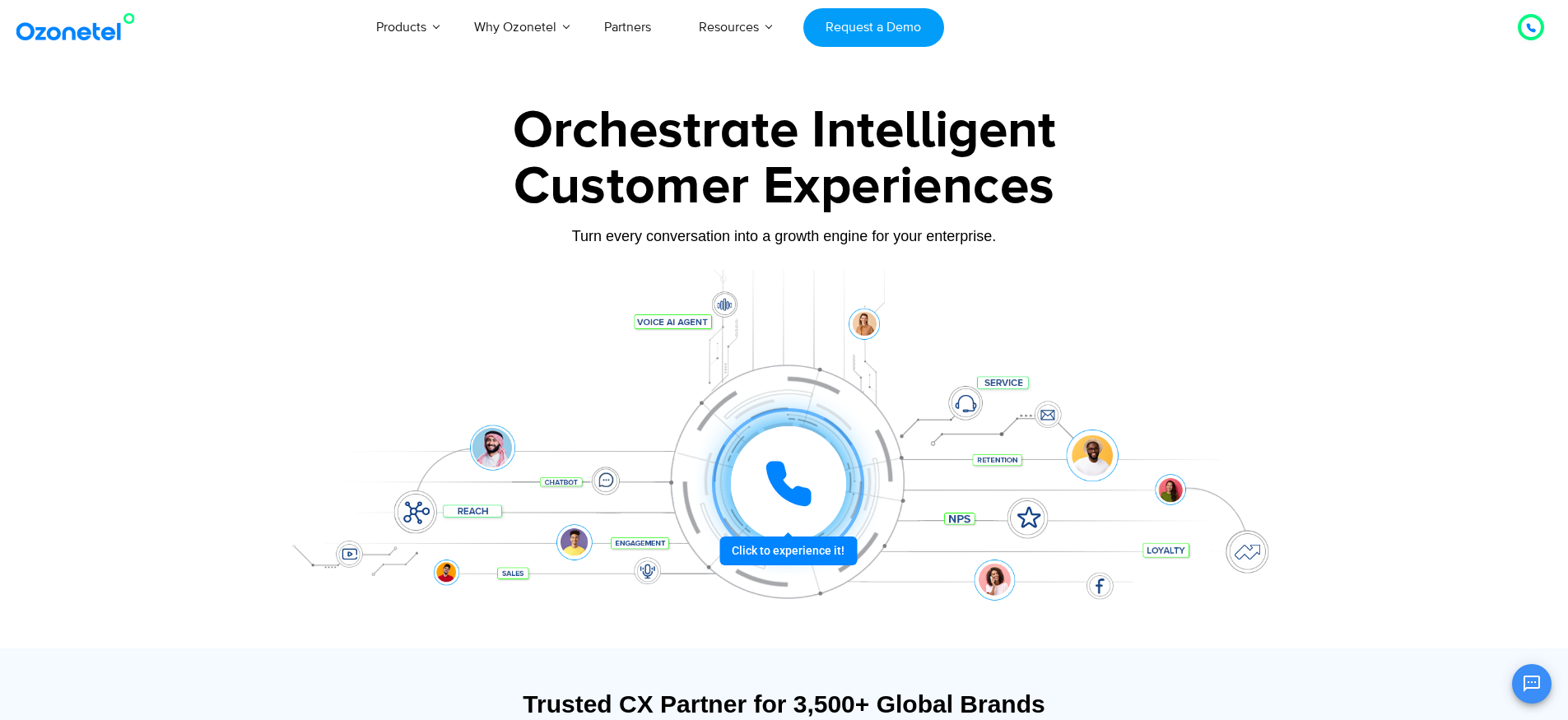
click at [555, 369] on div "Click to experience it! Call in progress... 1 2 3 4 5 6 7 8 9 # 0" at bounding box center [784, 451] width 1029 height 279
click at [586, 362] on div "Click to experience it! Call in progress... 1 2 3 4 5 6 7 8 9 # 0" at bounding box center [784, 451] width 1029 height 279
click at [767, 464] on icon at bounding box center [788, 483] width 49 height 49
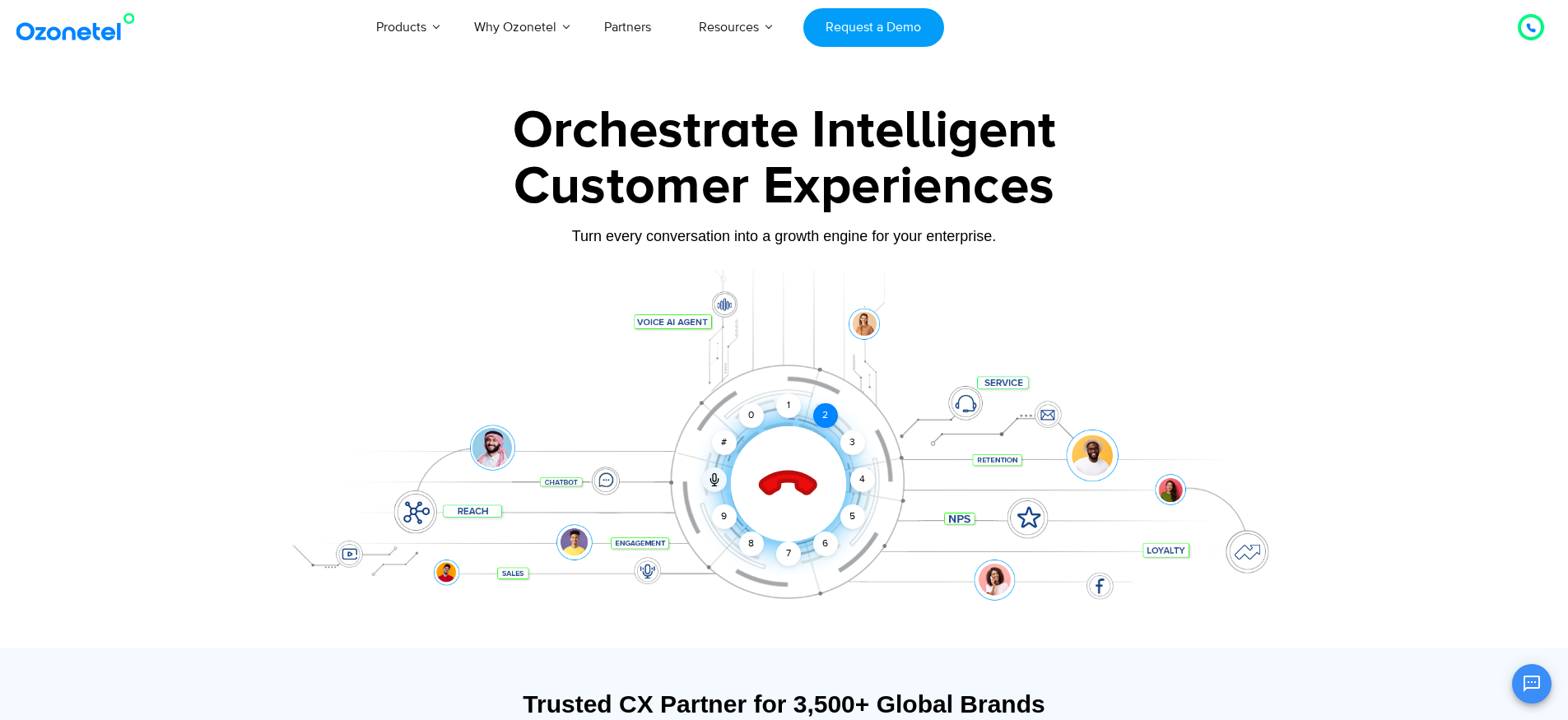
click at [824, 420] on div "2" at bounding box center [825, 415] width 25 height 25
click at [786, 410] on div "1" at bounding box center [788, 406] width 25 height 25
drag, startPoint x: 788, startPoint y: 485, endPoint x: 787, endPoint y: 623, distance: 138.0
click at [787, 623] on section "Click to end call Call connected 1 2 3 4 5 6 7 8 9 # 0" at bounding box center [784, 459] width 1029 height 378
click at [787, 492] on icon at bounding box center [788, 484] width 70 height 70
